Goal: Task Accomplishment & Management: Use online tool/utility

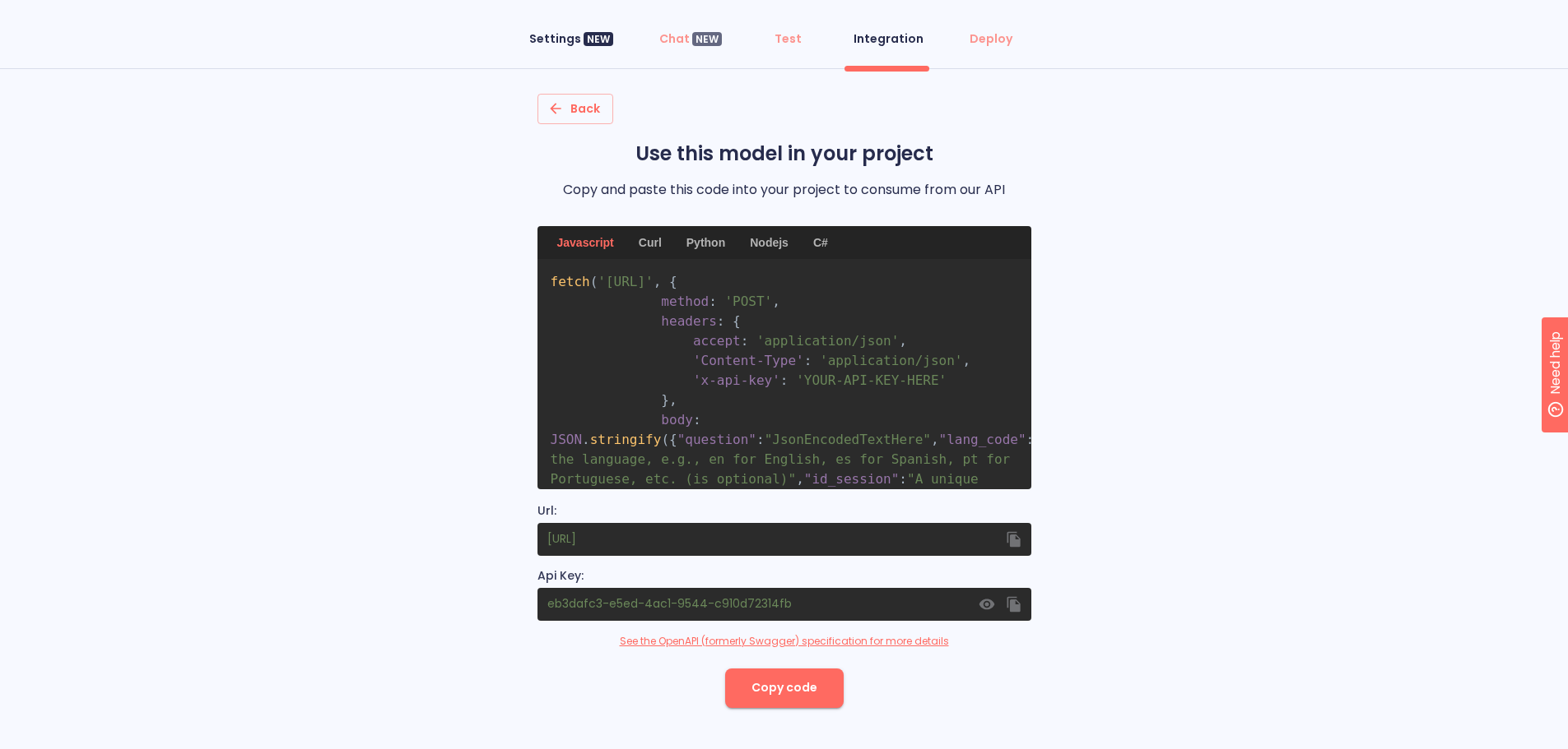
click at [599, 34] on div "NEW" at bounding box center [598, 39] width 29 height 15
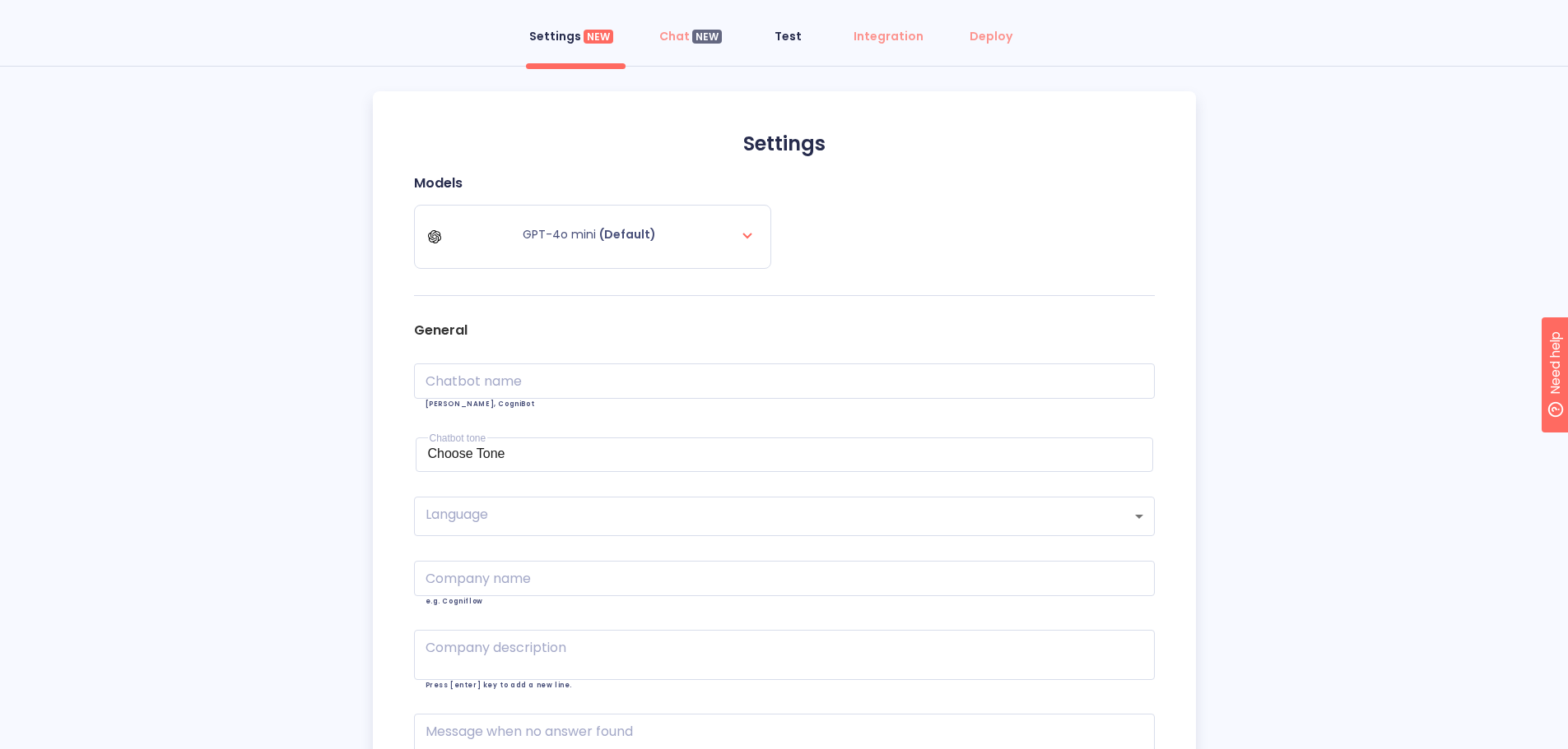
click at [804, 36] on span "Test" at bounding box center [787, 36] width 39 height 17
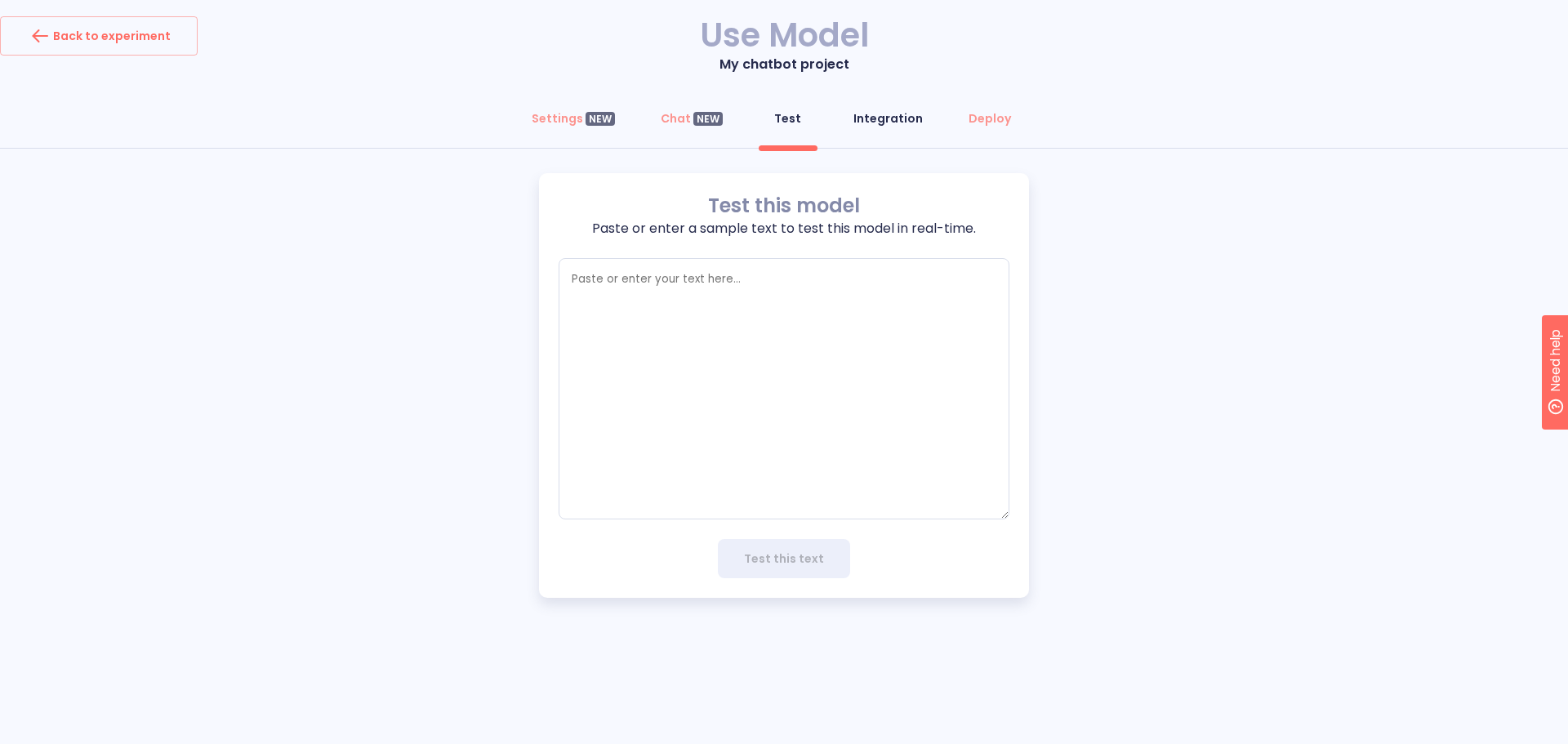
click at [896, 120] on div "Integration" at bounding box center [888, 119] width 70 height 17
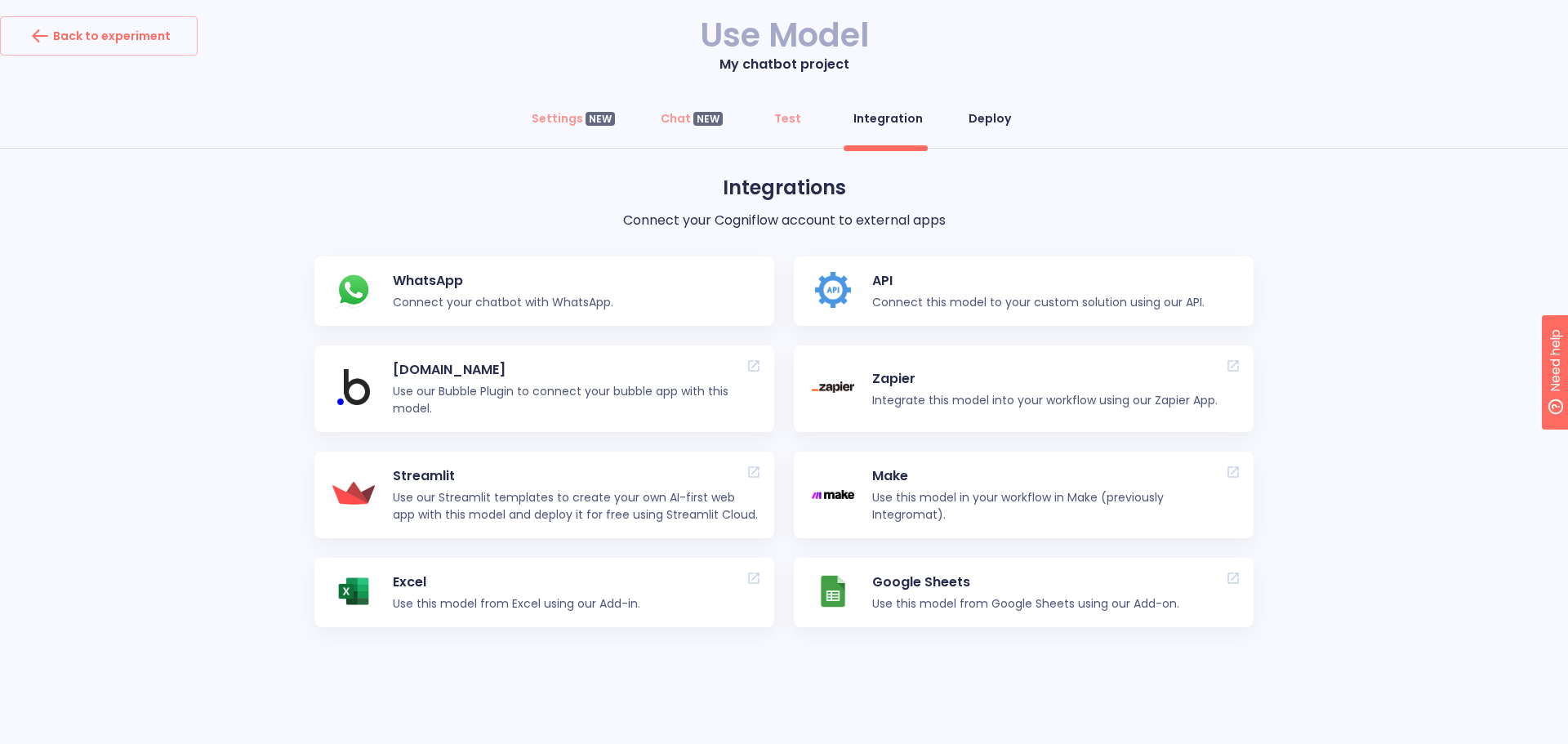
click at [973, 107] on button "Deploy" at bounding box center [989, 118] width 62 height 39
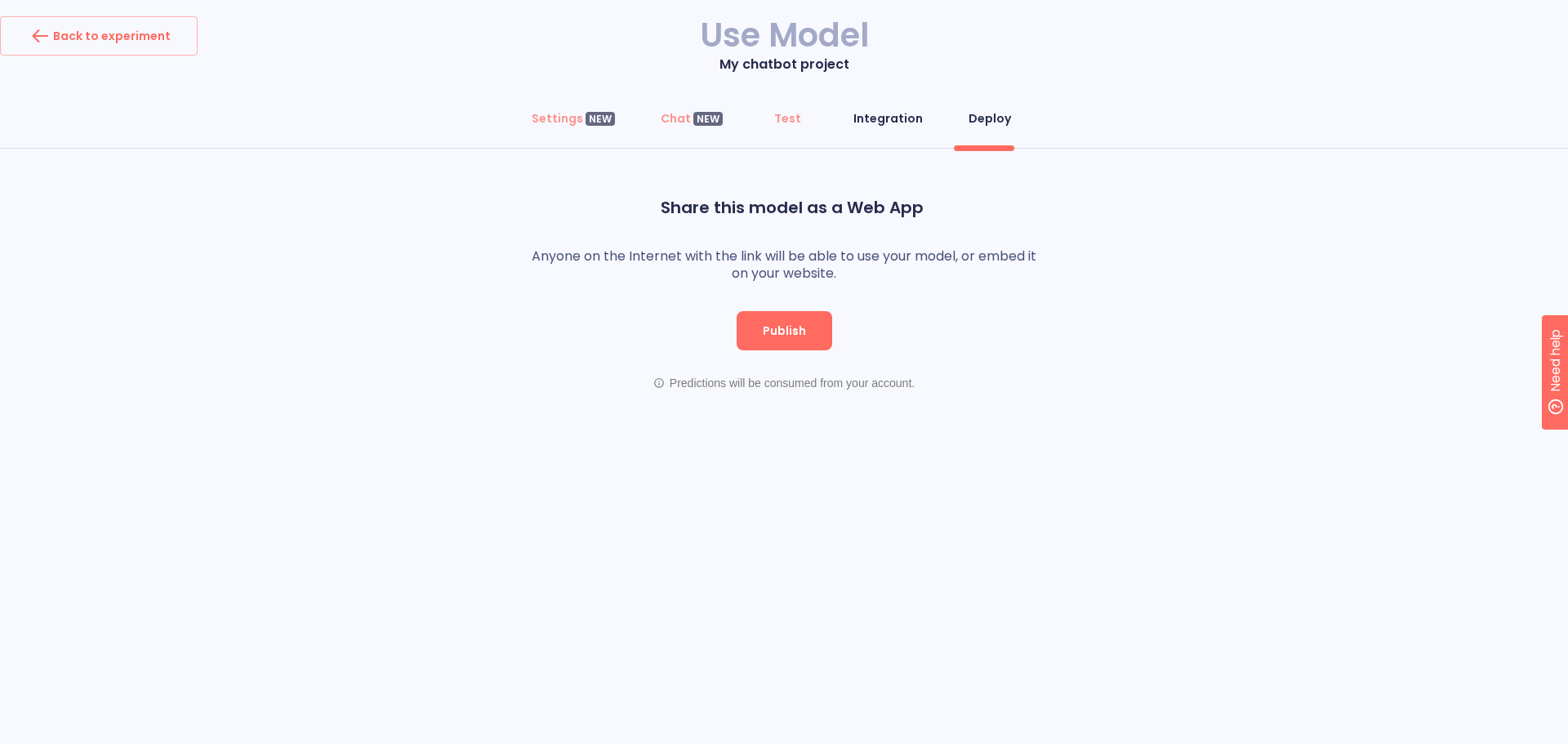
click at [897, 111] on div "Integration" at bounding box center [888, 119] width 70 height 17
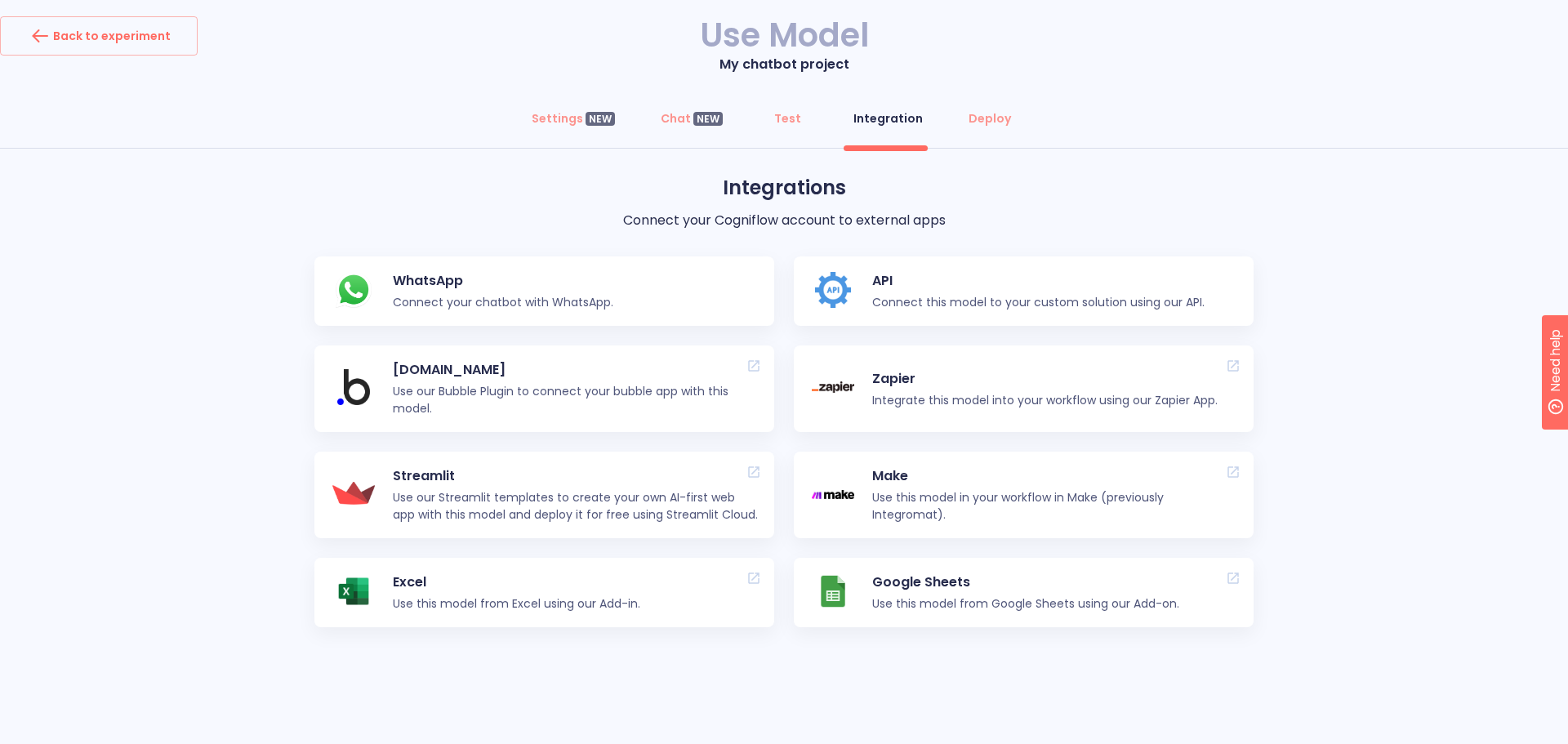
click at [907, 283] on p "API" at bounding box center [1038, 281] width 332 height 20
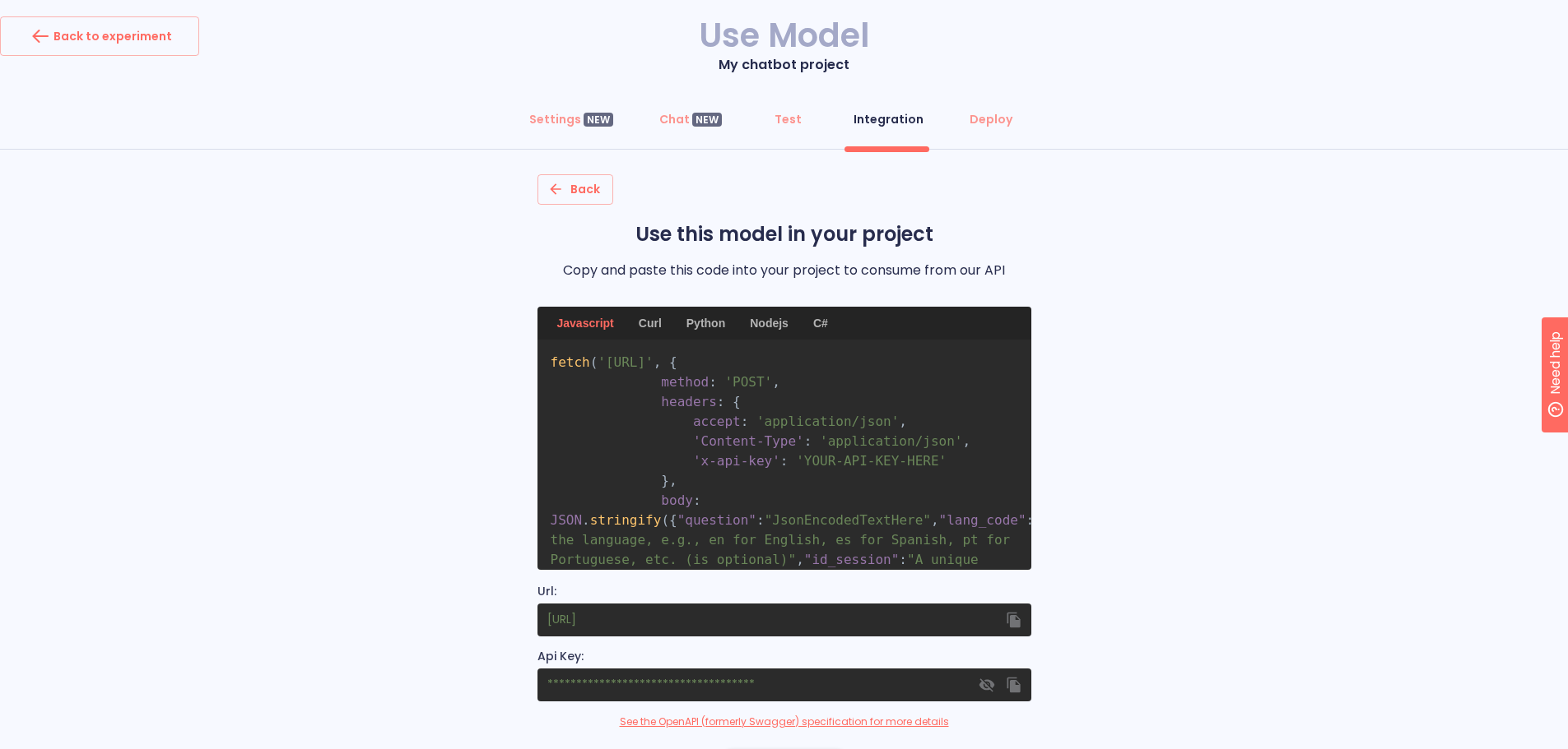
click at [618, 369] on span "'[URL]'" at bounding box center [625, 362] width 55 height 16
click at [479, 391] on div "Back Use this model in your project Copy and paste this code into your project …" at bounding box center [784, 482] width 1568 height 614
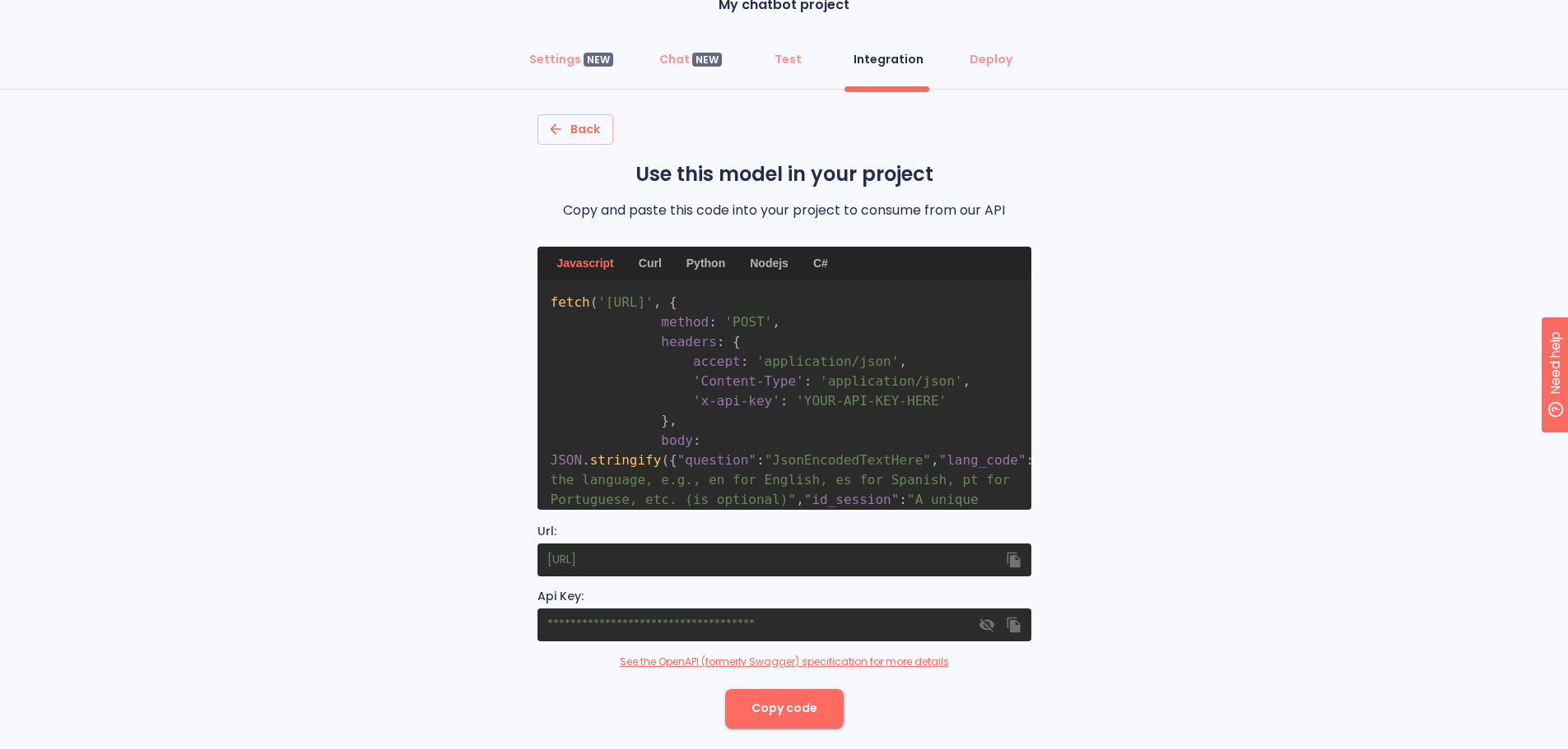
scroll to position [83, 0]
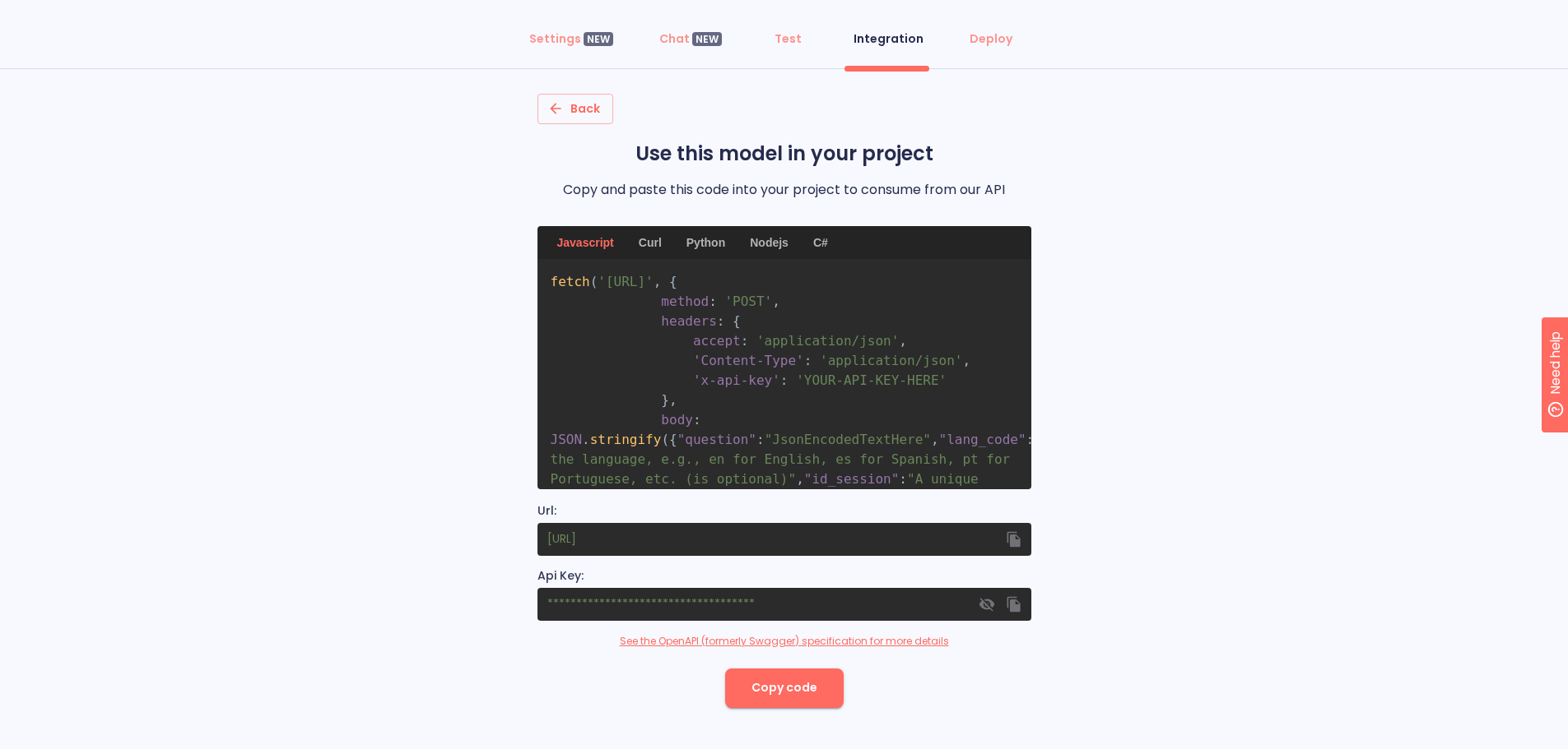
click at [654, 642] on link "See the OpenAPI (formerly Swagger) specification for more details" at bounding box center [784, 642] width 329 height 15
